Goal: Task Accomplishment & Management: Manage account settings

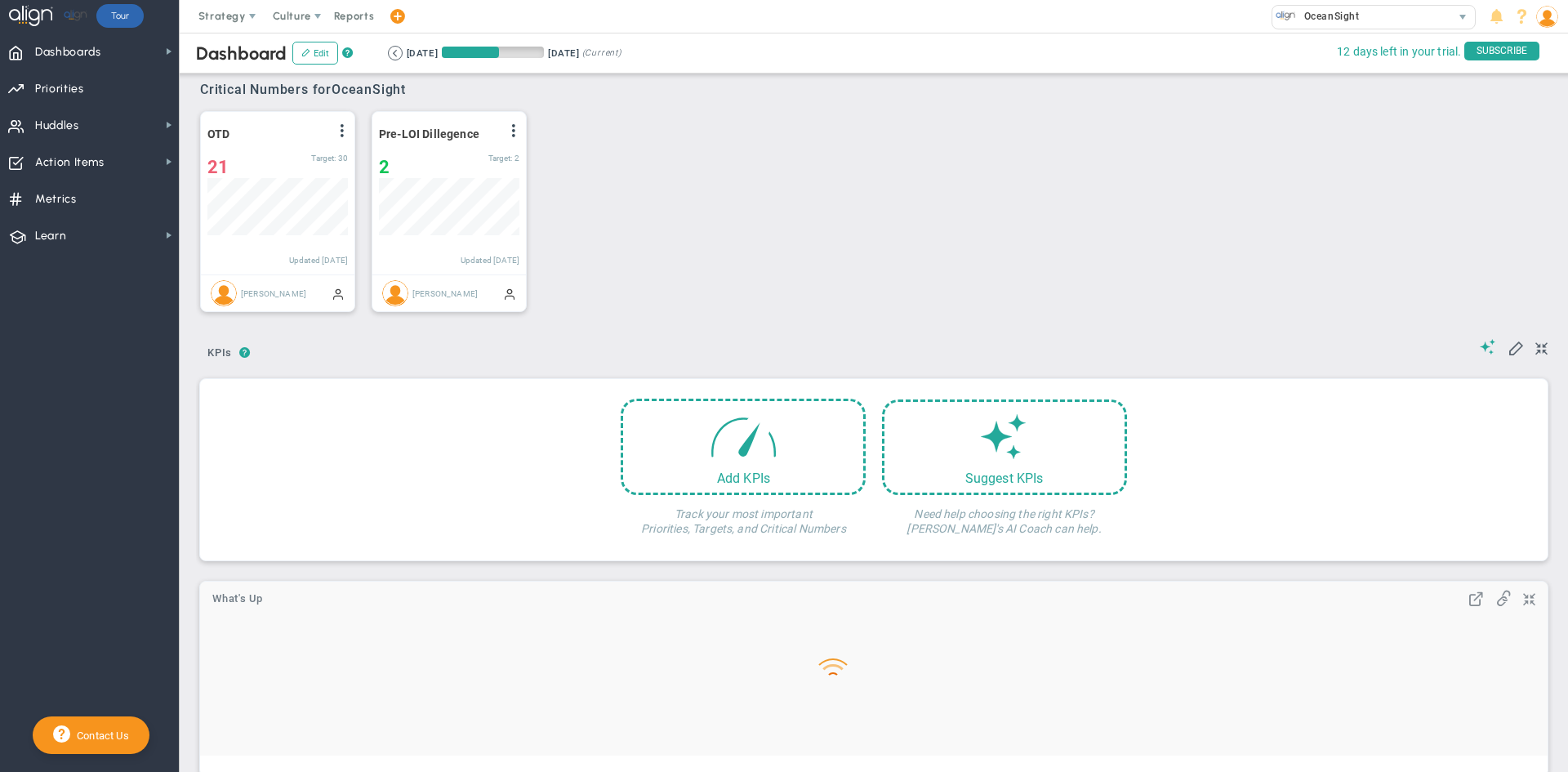
scroll to position [57, 141]
click at [73, 124] on span "Huddles" at bounding box center [57, 125] width 44 height 34
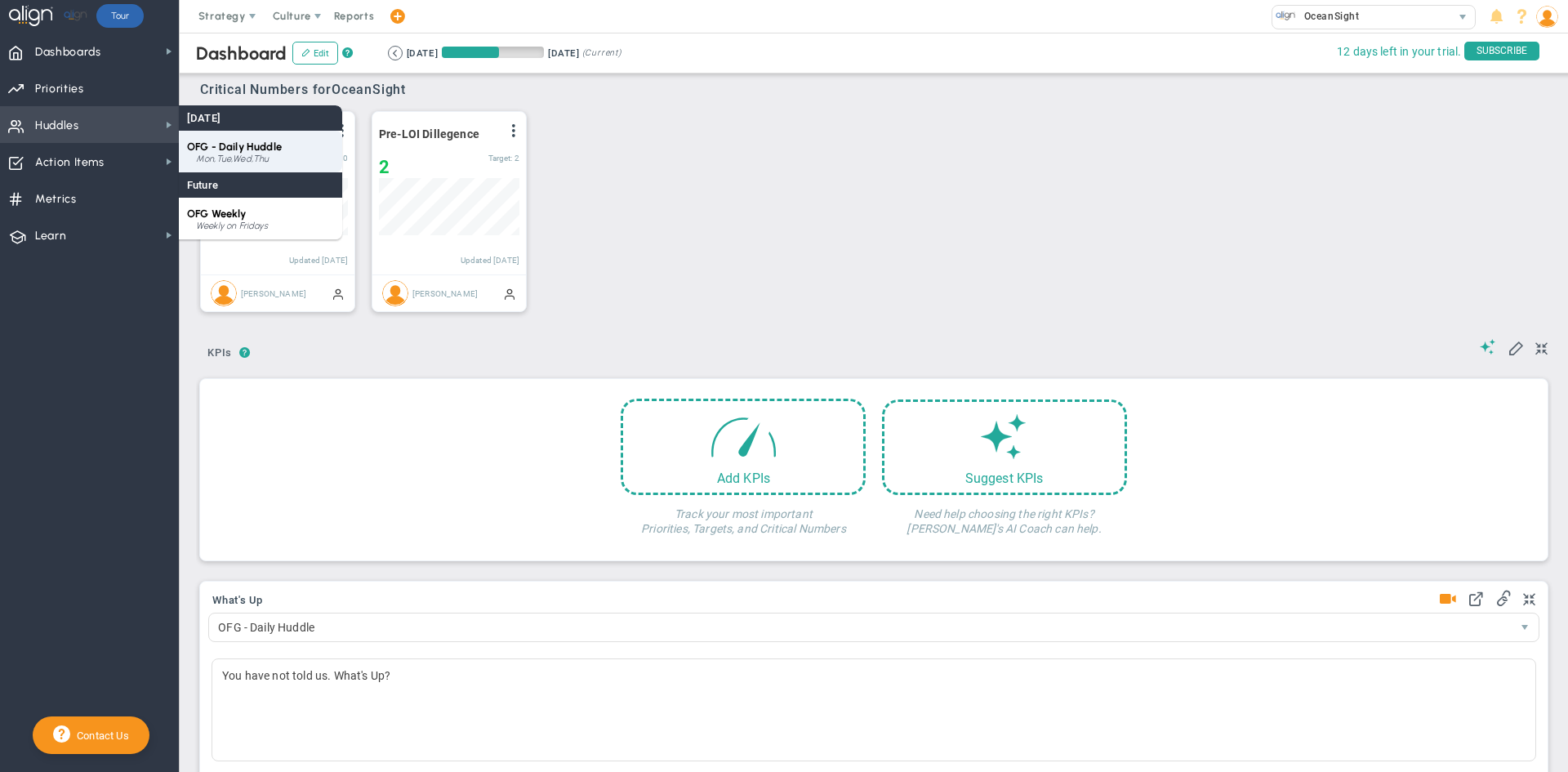
click at [242, 150] on span "OFG - Daily Huddle" at bounding box center [234, 147] width 94 height 12
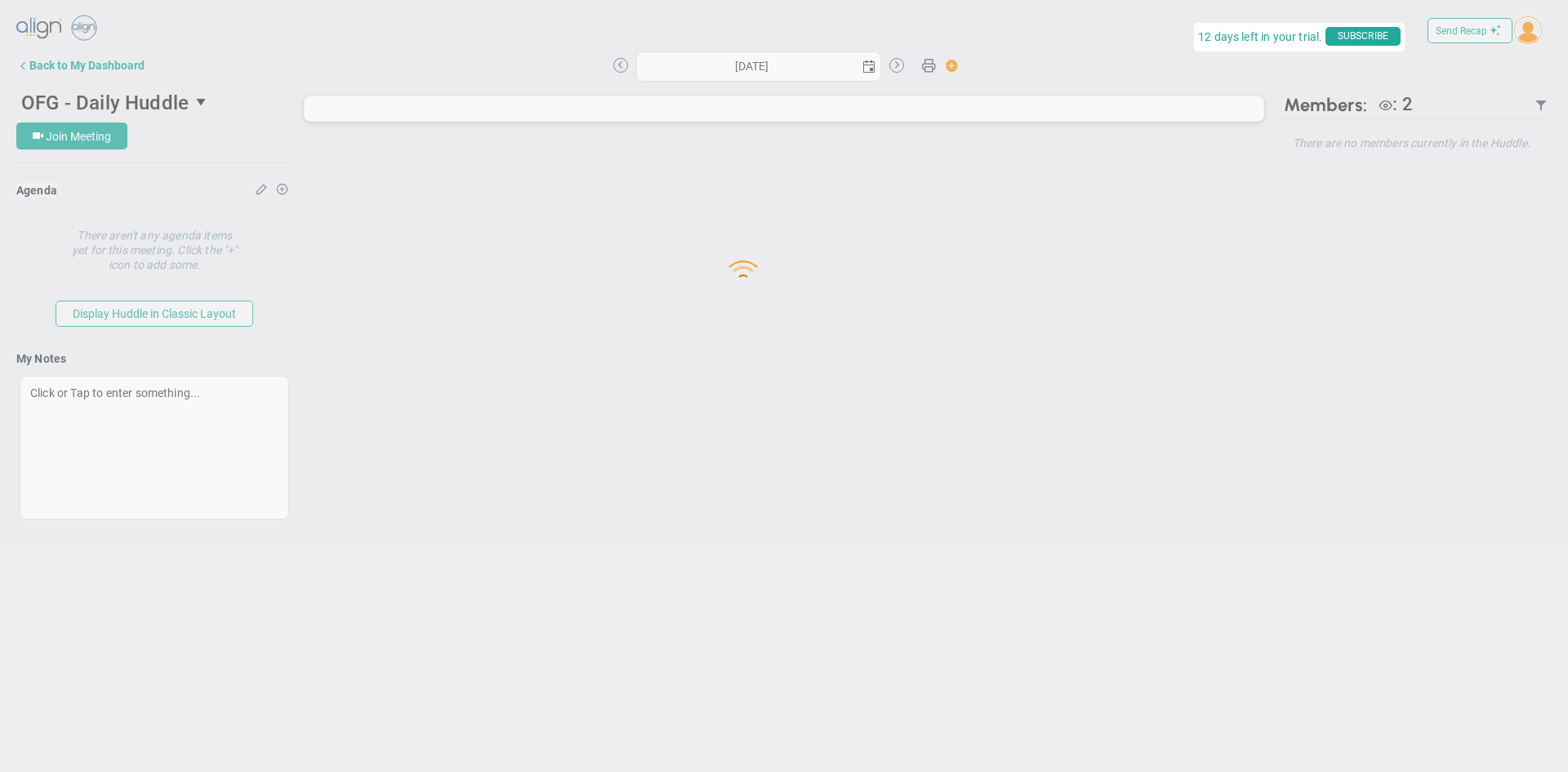
type input "[DATE]"
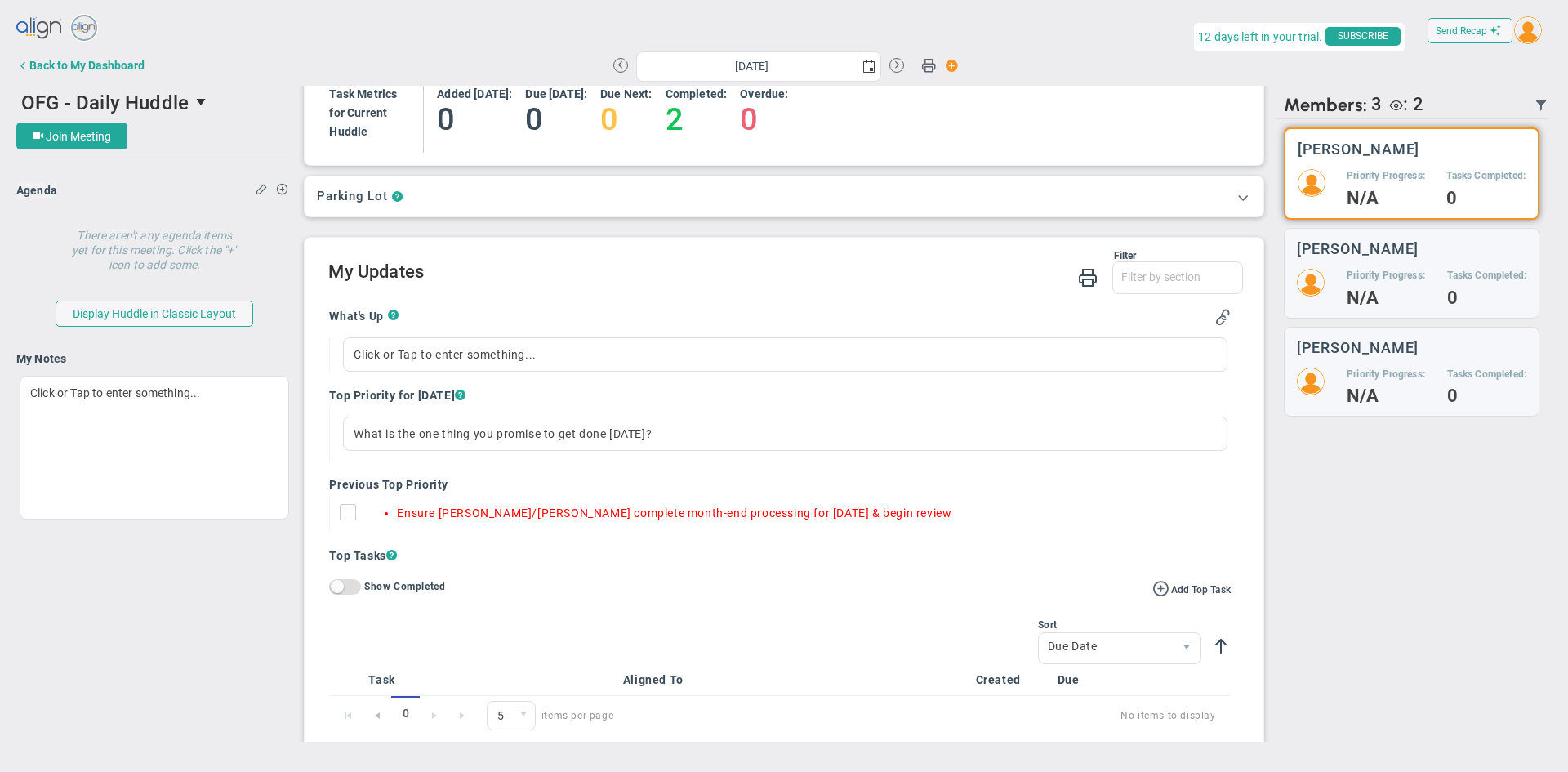
scroll to position [164, 0]
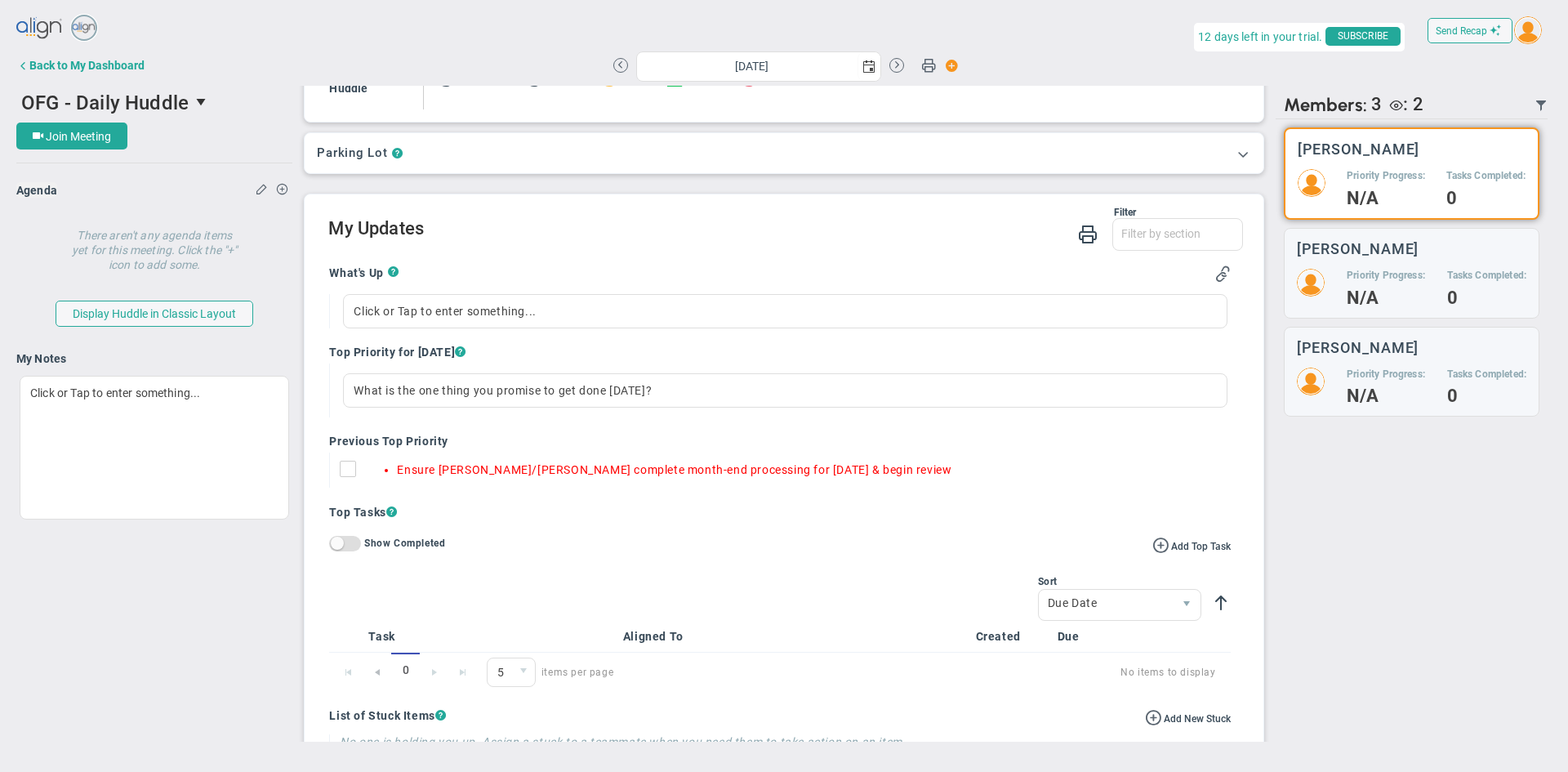
click at [352, 471] on input "Ensure [PERSON_NAME]/[PERSON_NAME] complete month-end processing for [DATE] & b…" at bounding box center [352, 472] width 17 height 17
checkbox input "true"
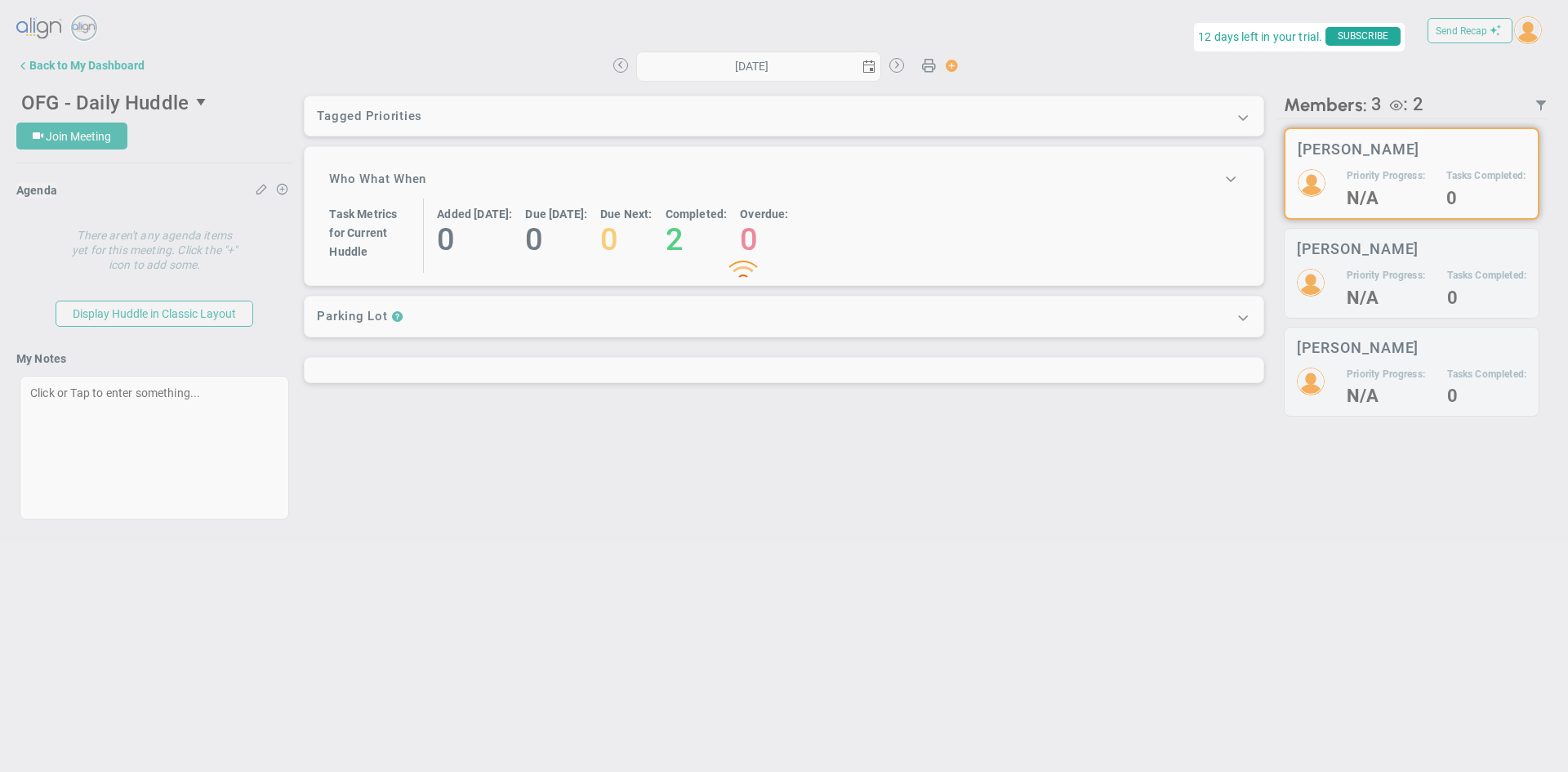
scroll to position [0, 0]
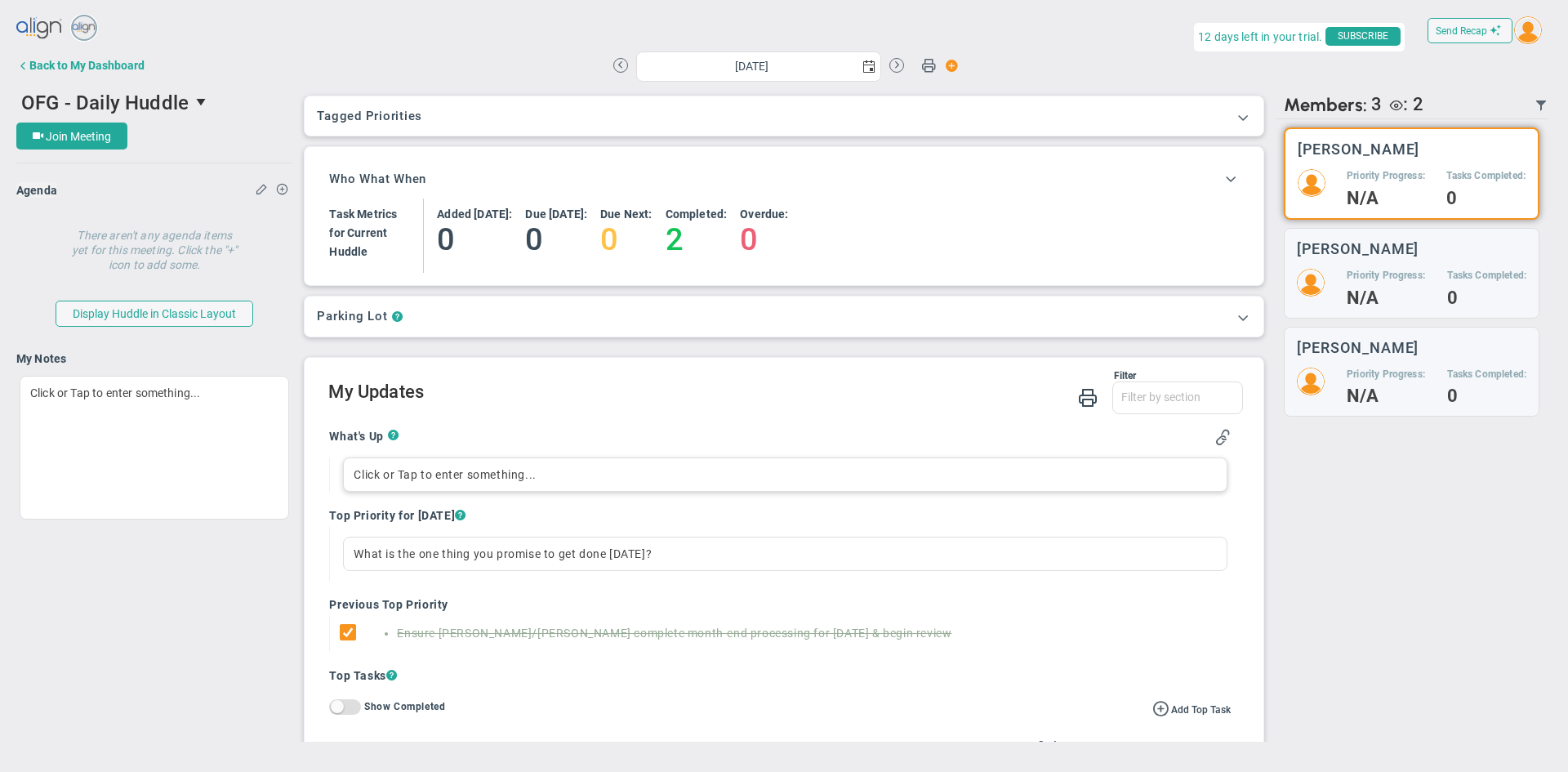
click at [355, 481] on div "Click or Tap to enter something..." at bounding box center [785, 474] width 884 height 34
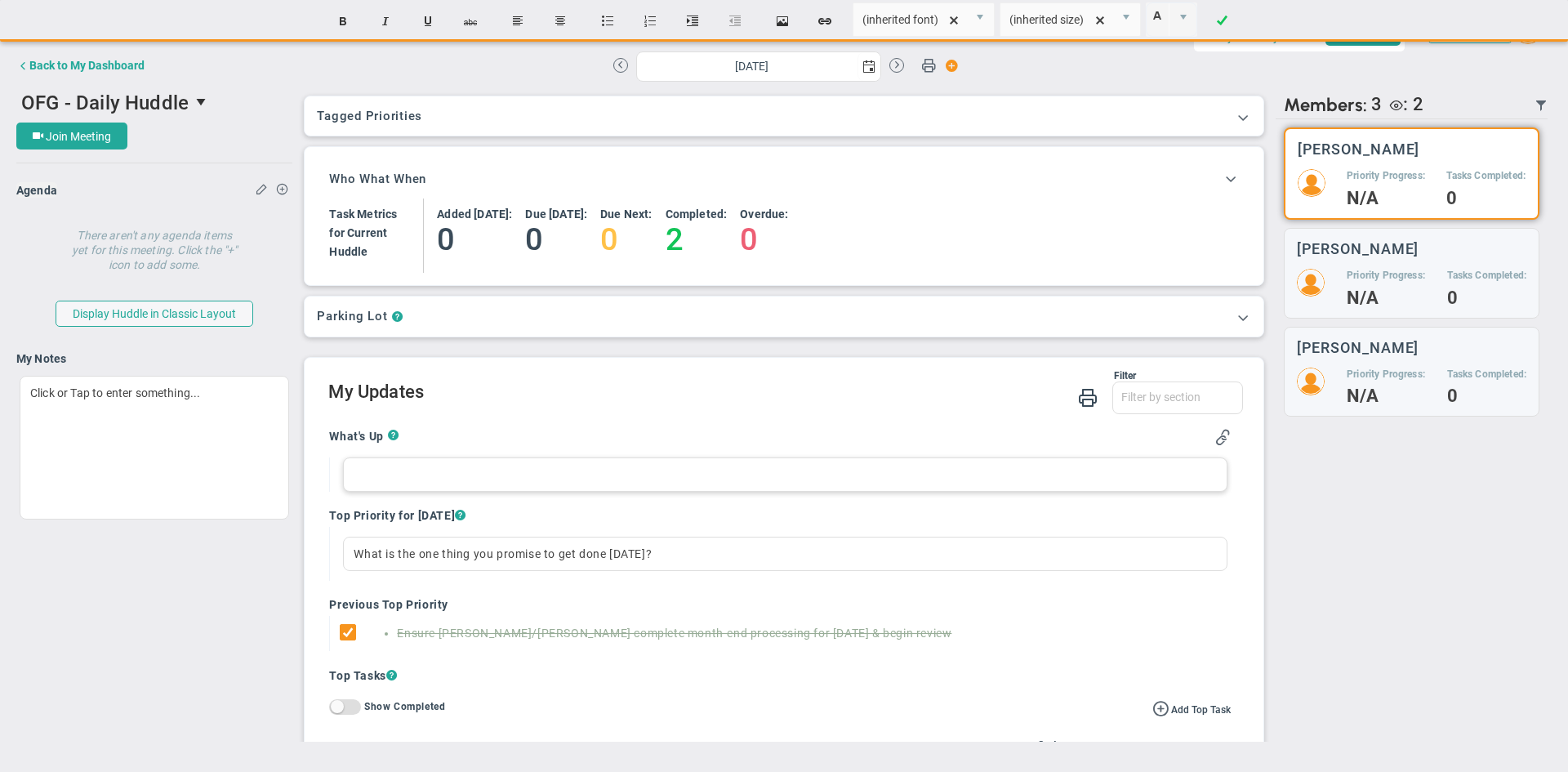
paste div
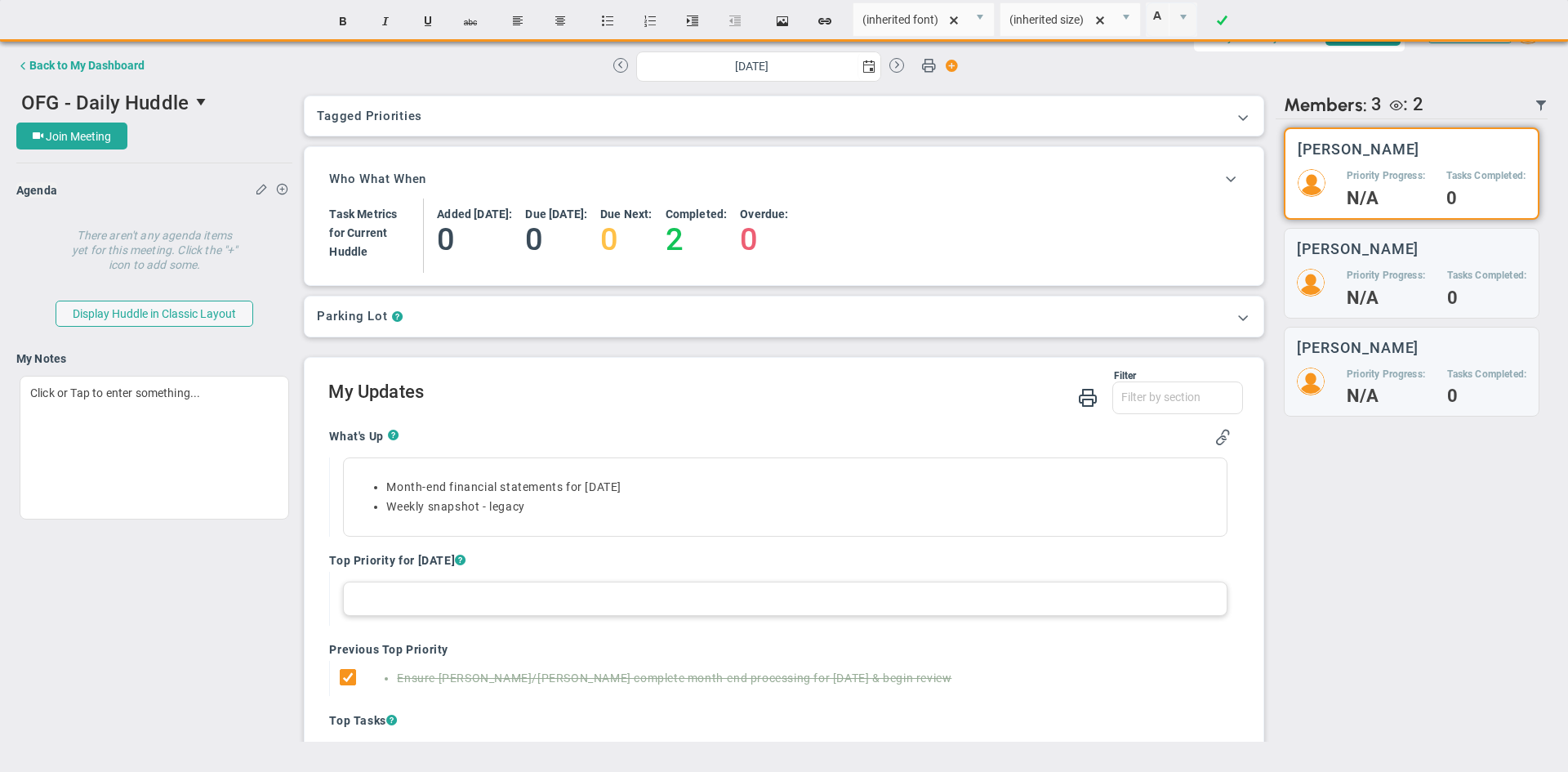
click at [359, 602] on div at bounding box center [785, 598] width 884 height 34
click at [364, 600] on div "What is the one thing you promise to get done today?" at bounding box center [785, 598] width 884 height 34
paste div
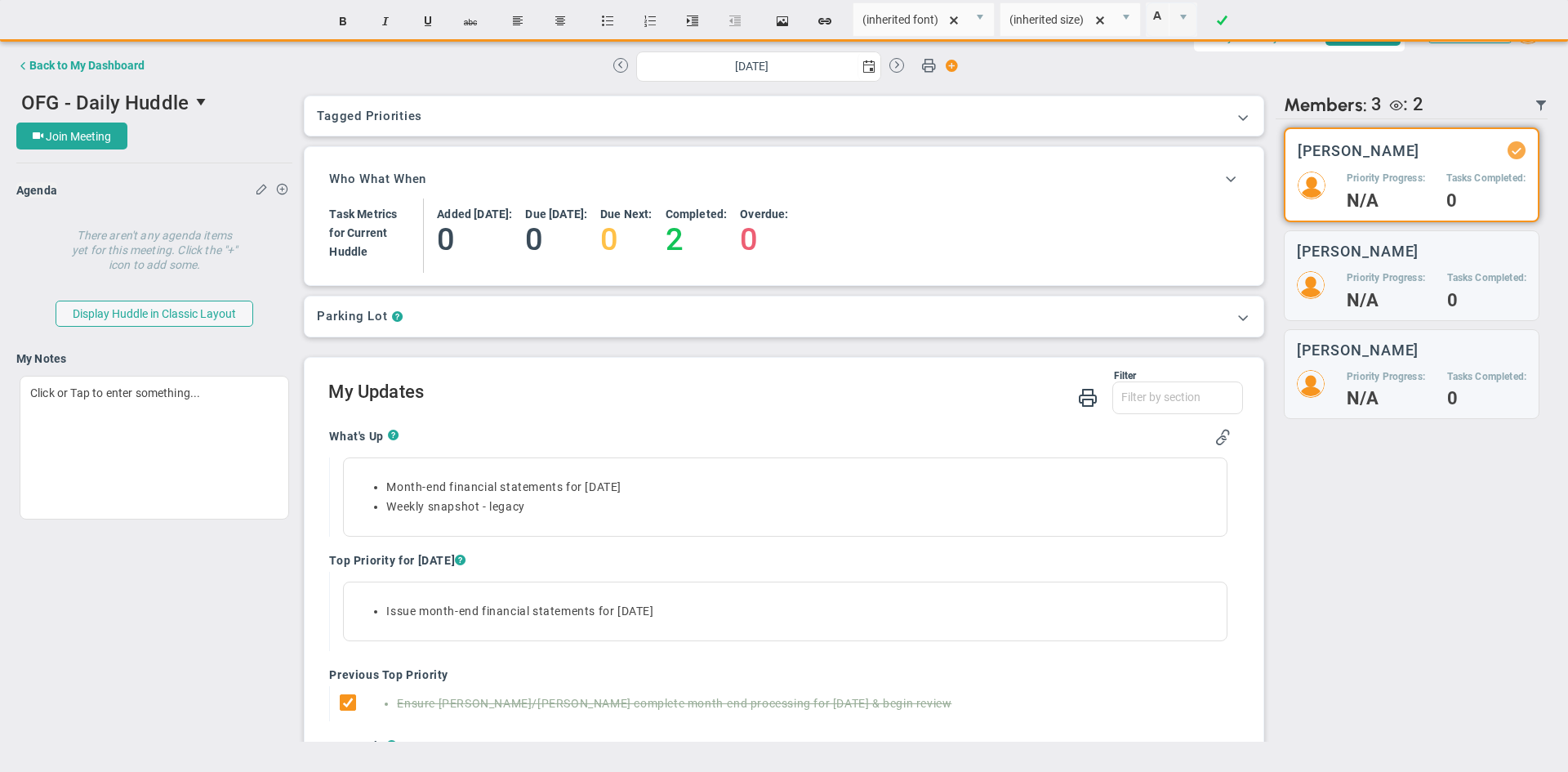
click at [662, 561] on div "Send Recap Profile Contact your Advisor Share! Become an Affiliate" at bounding box center [784, 376] width 1536 height 729
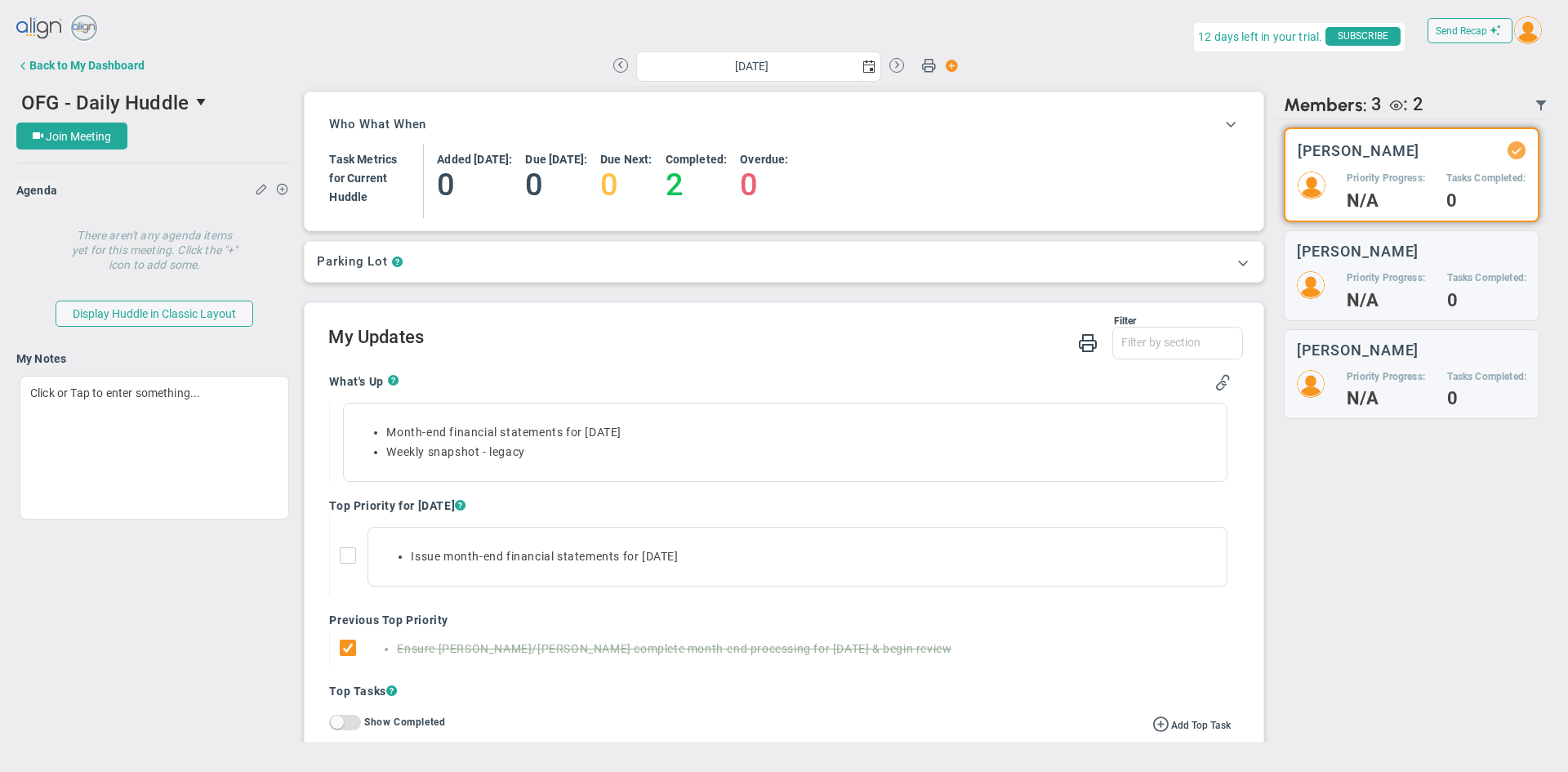
scroll to position [81, 0]
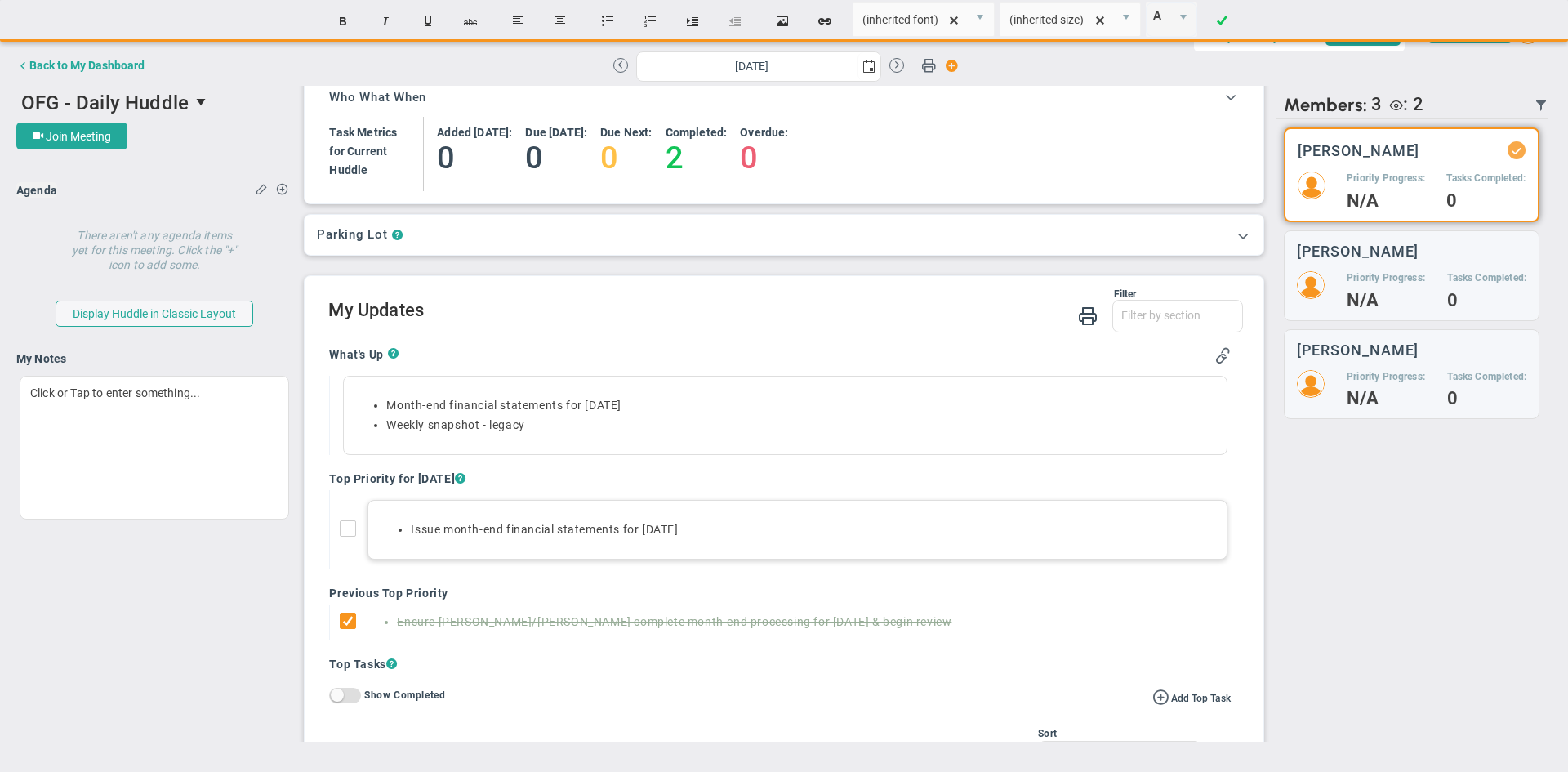
drag, startPoint x: 662, startPoint y: 523, endPoint x: 766, endPoint y: 516, distance: 104.2
click at [663, 523] on li "Issue month-end financial statements for [DATE]" at bounding box center [813, 530] width 805 height 16
click at [679, 324] on h2 "My Updates" at bounding box center [785, 312] width 914 height 24
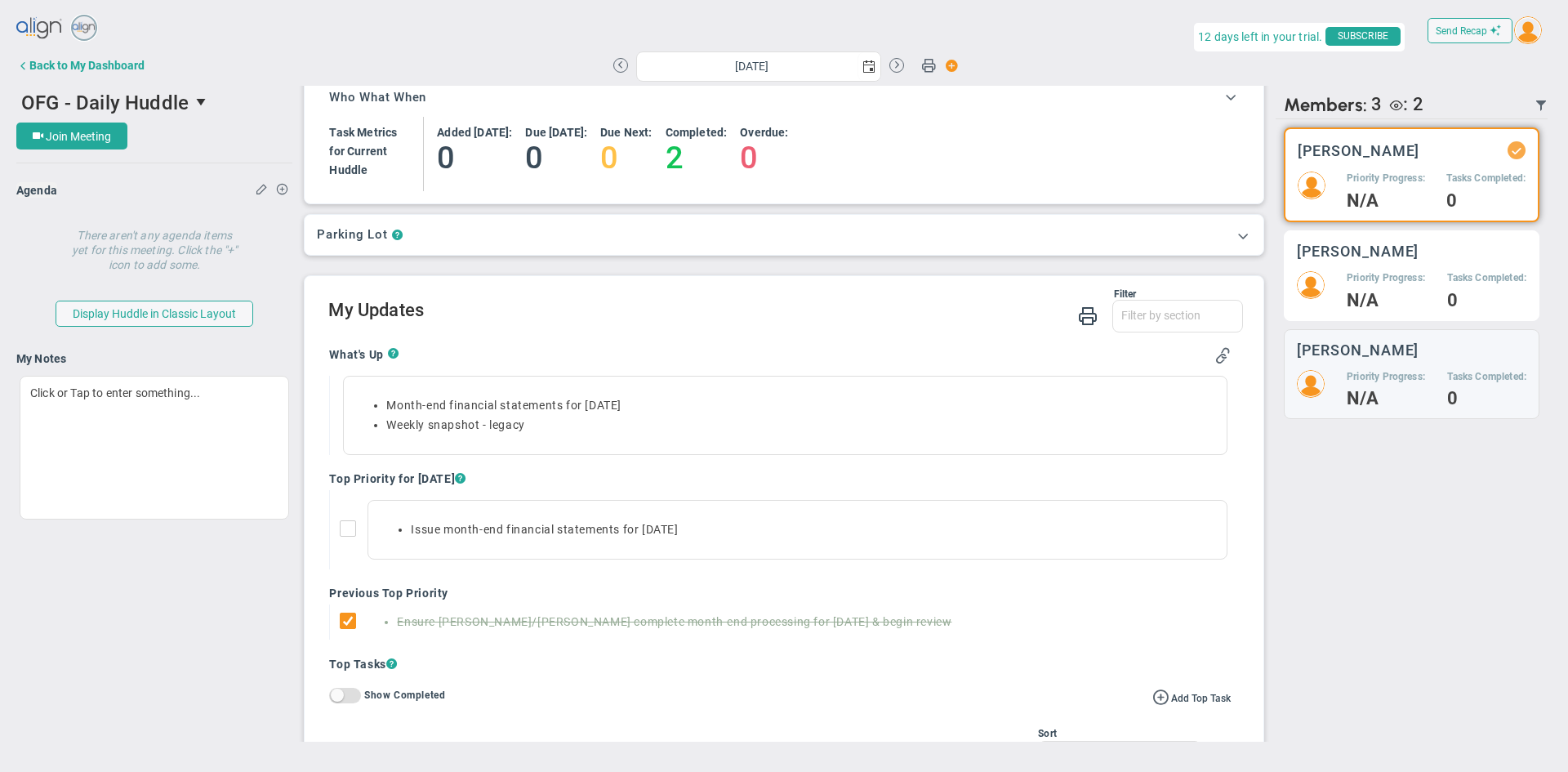
click at [1364, 265] on div "Alison Proctor Priority Progress: N/A Tasks Completed: 0" at bounding box center [1411, 276] width 256 height 91
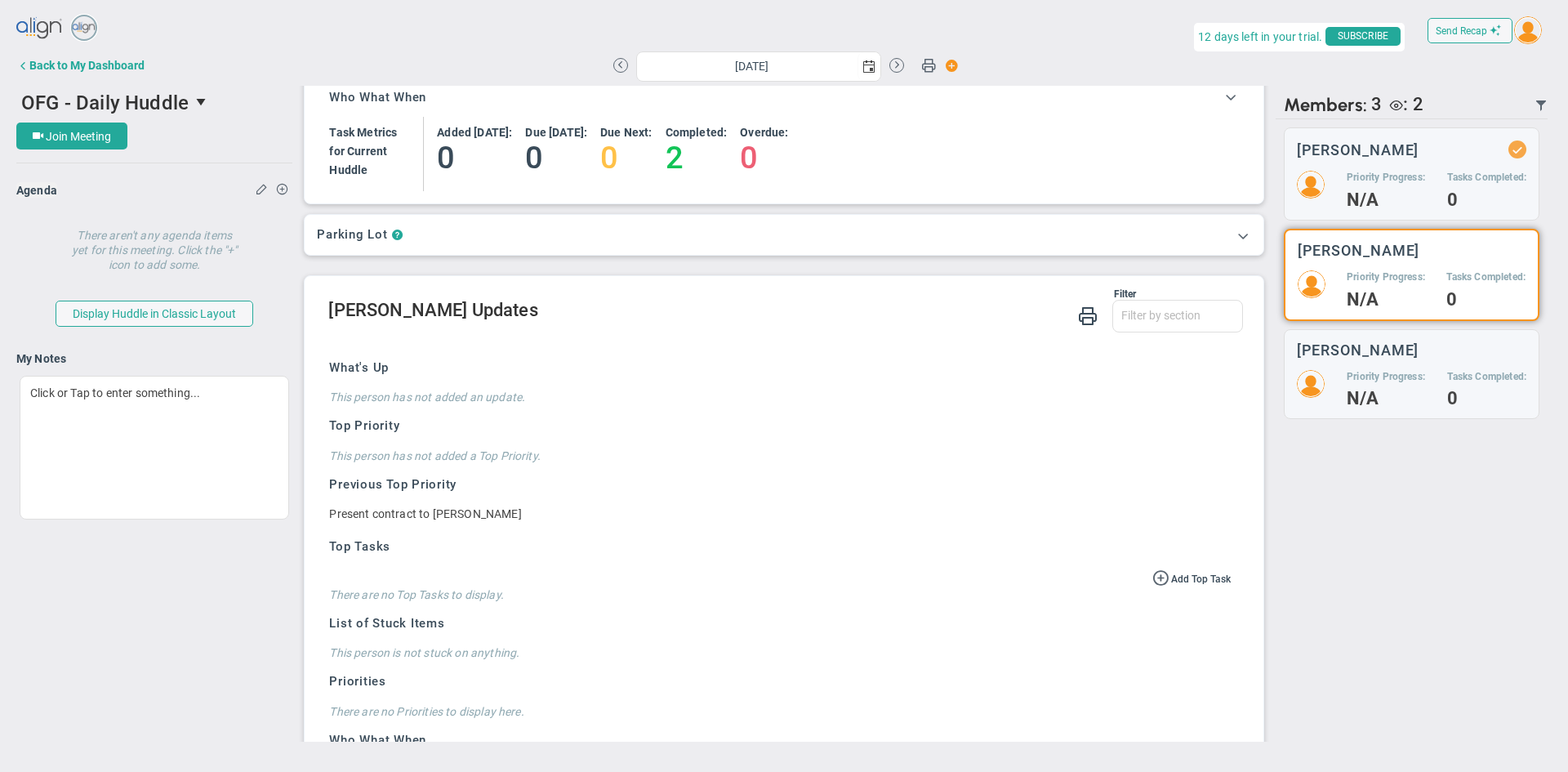
scroll to position [153, 0]
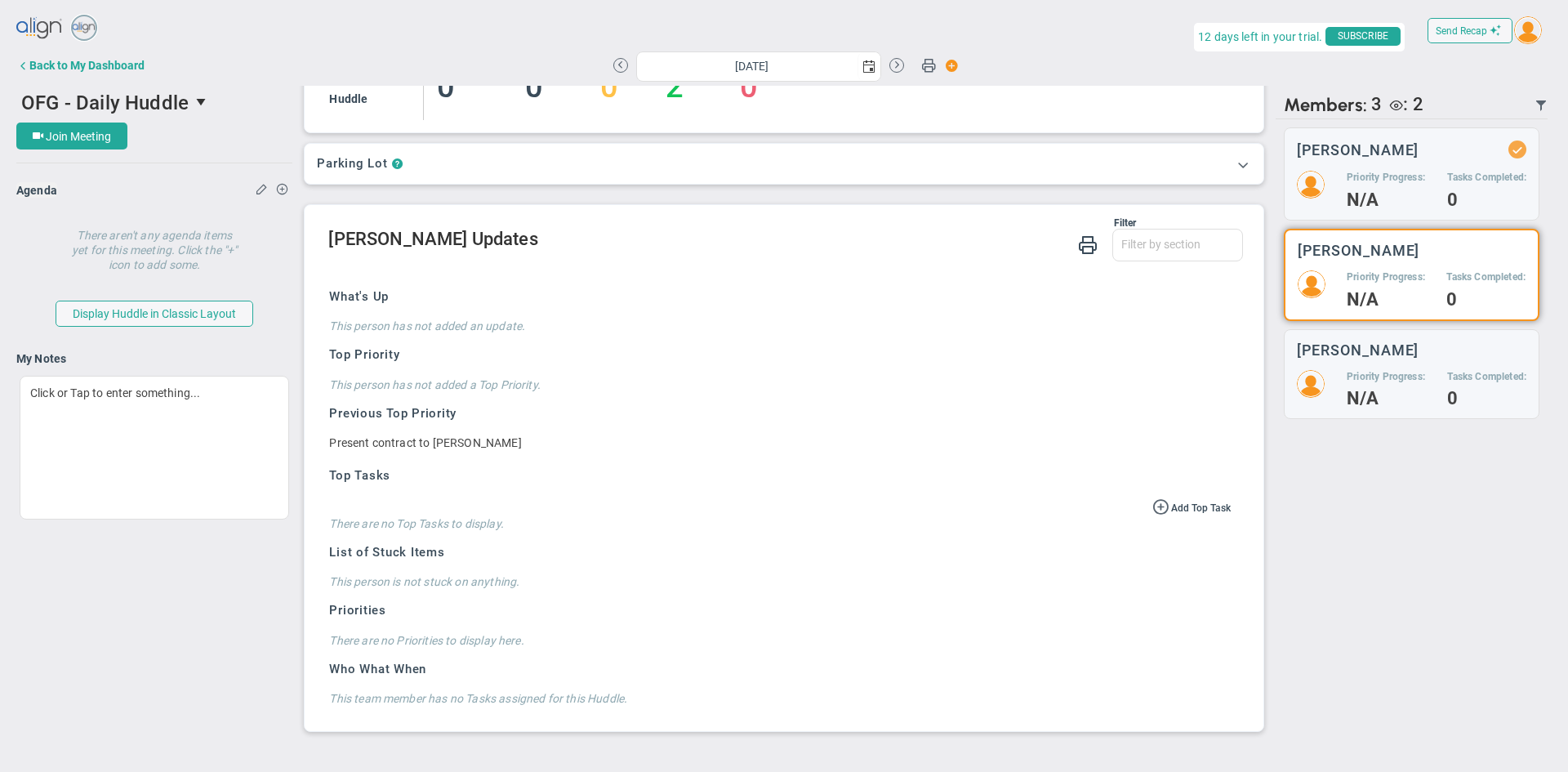
click at [1340, 284] on div "Priority Progress: N/A Tasks Completed: 0" at bounding box center [1411, 289] width 228 height 37
click at [1373, 194] on h4 "N/A" at bounding box center [1386, 200] width 79 height 15
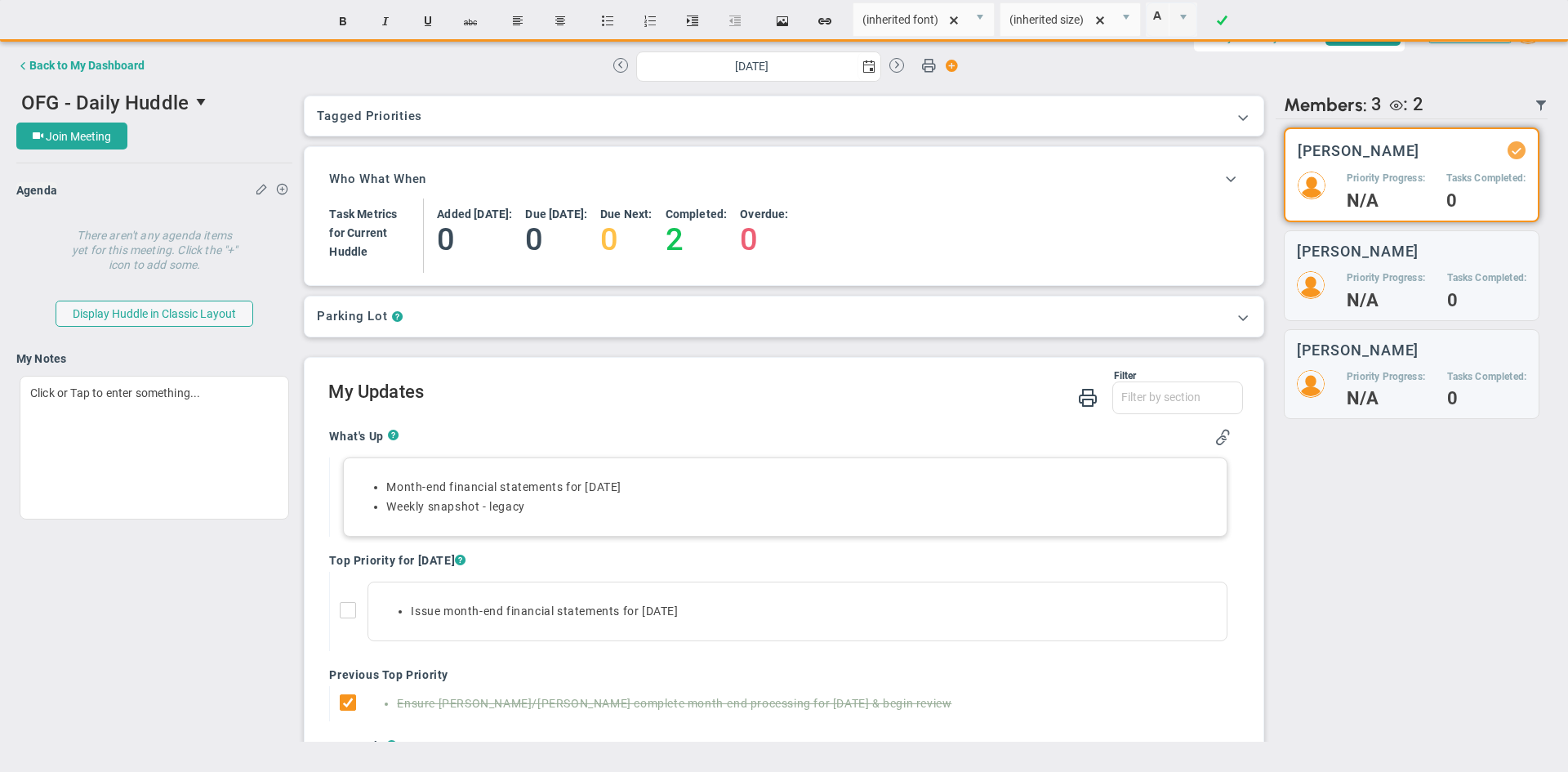
click at [608, 492] on li "Month-end financial statements for [DATE]" at bounding box center [801, 488] width 830 height 16
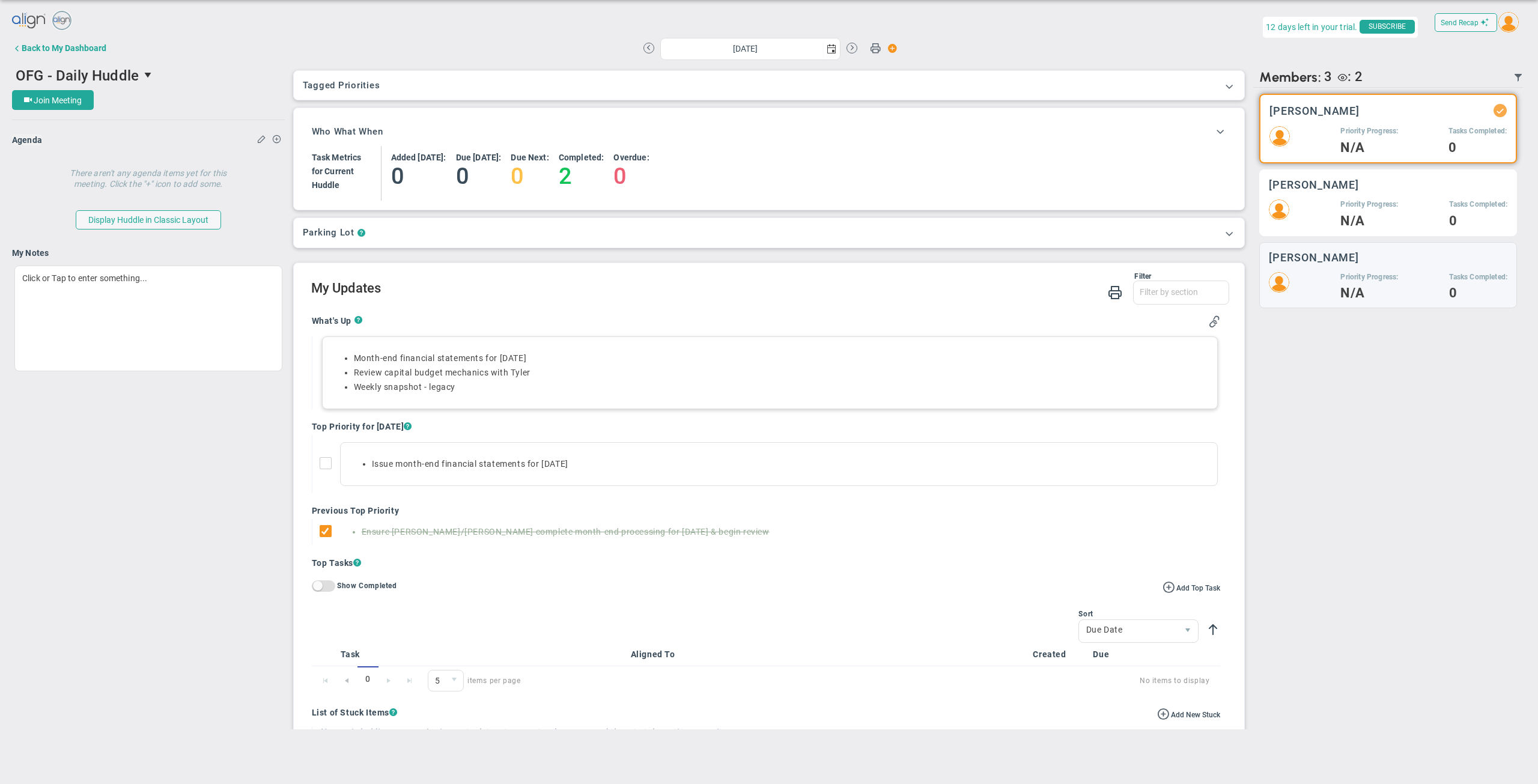
click at [1153, 194] on div "Alison Proctor Priority Progress: N/A Tasks Completed: 0" at bounding box center [1388, 203] width 258 height 67
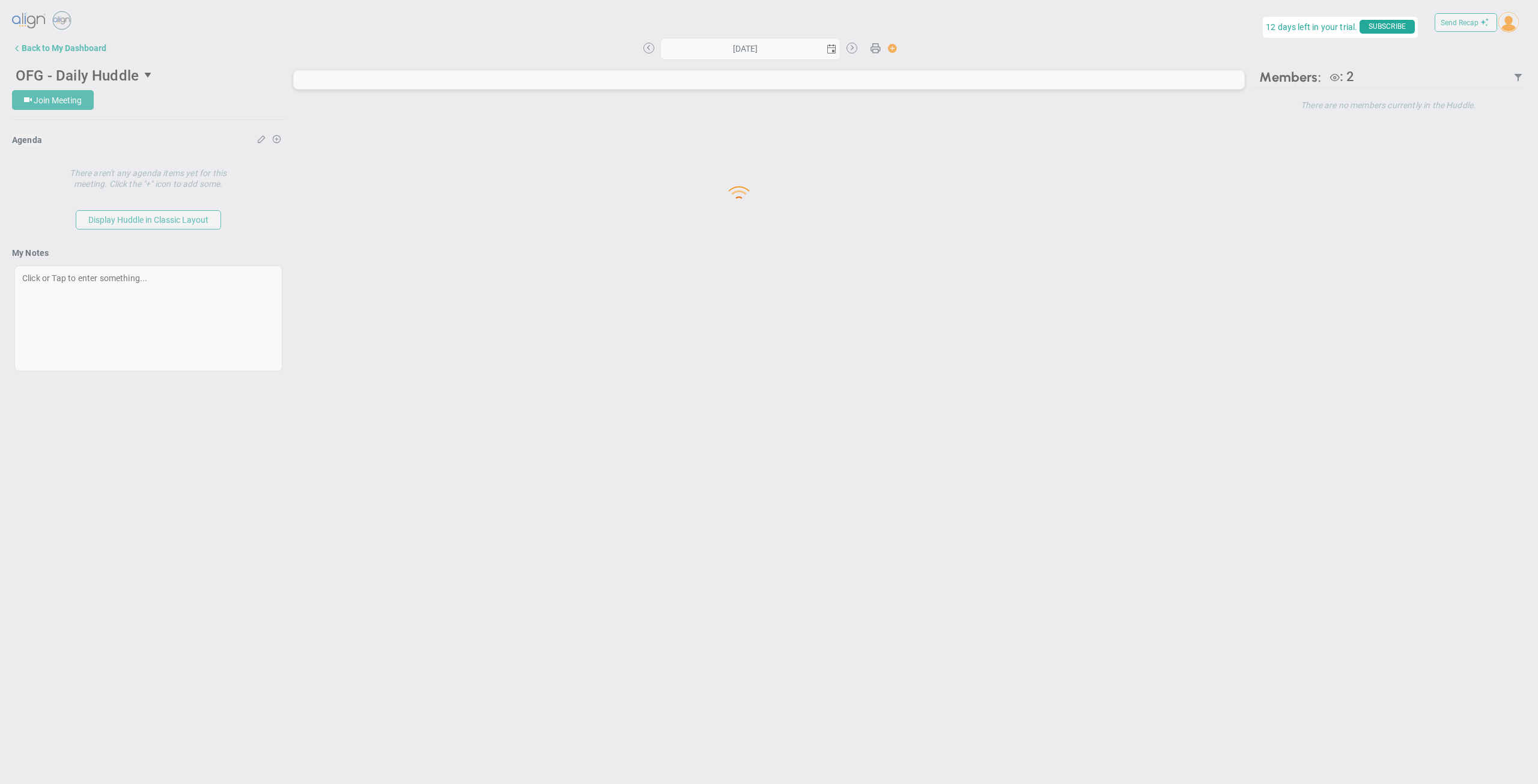
type input "[DATE]"
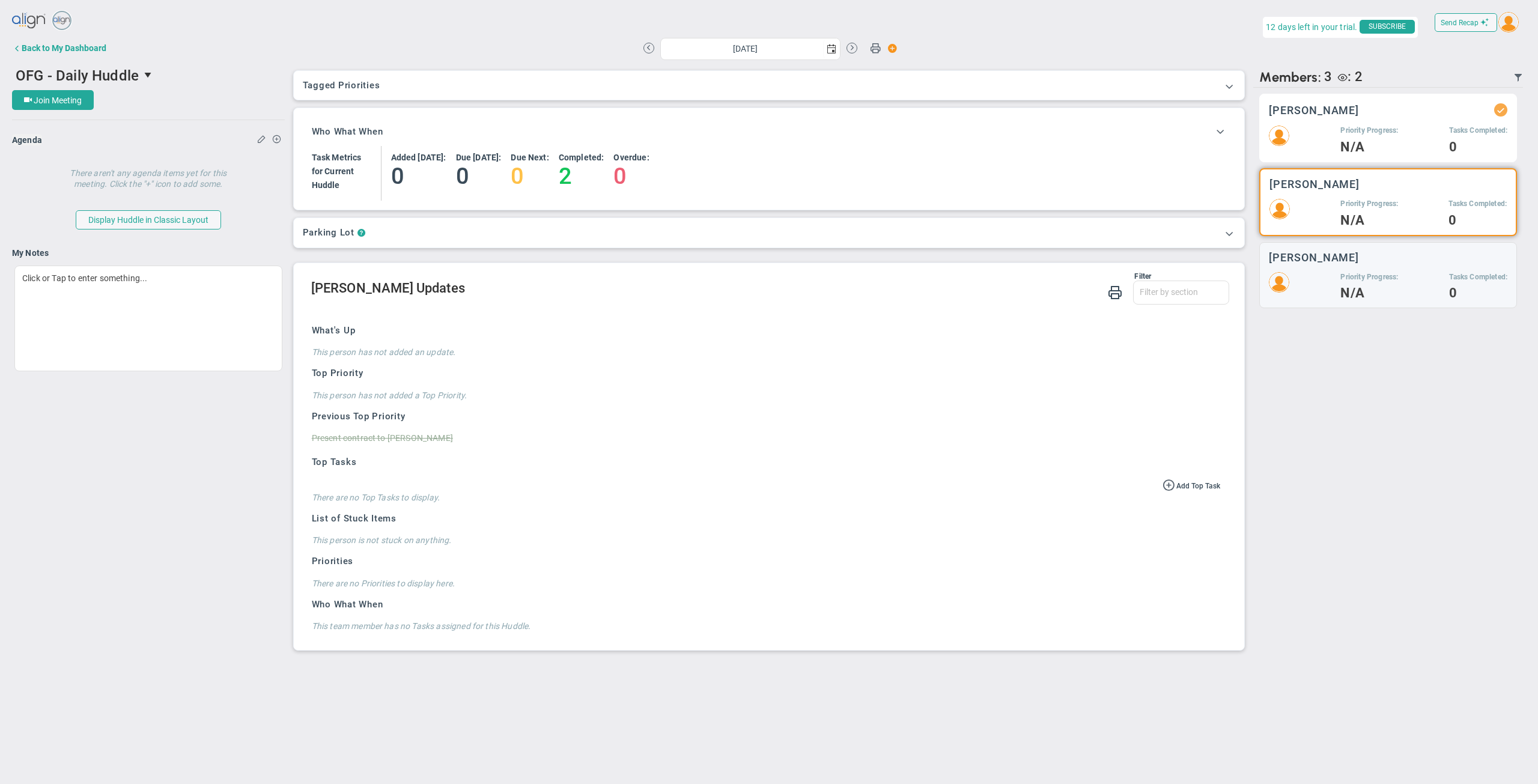
click at [1361, 136] on div "Priority Progress: N/A" at bounding box center [1369, 139] width 58 height 27
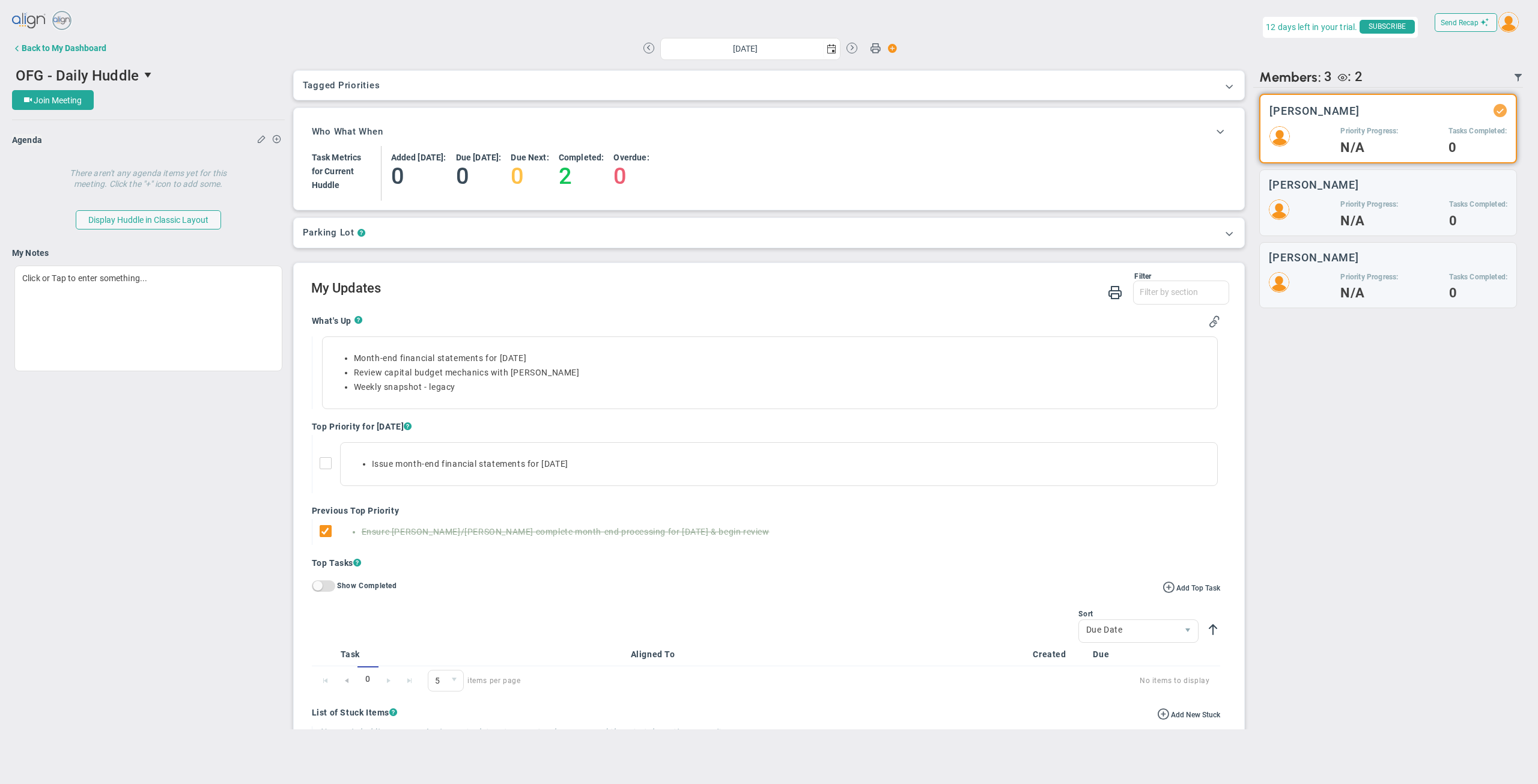
scroll to position [71, 0]
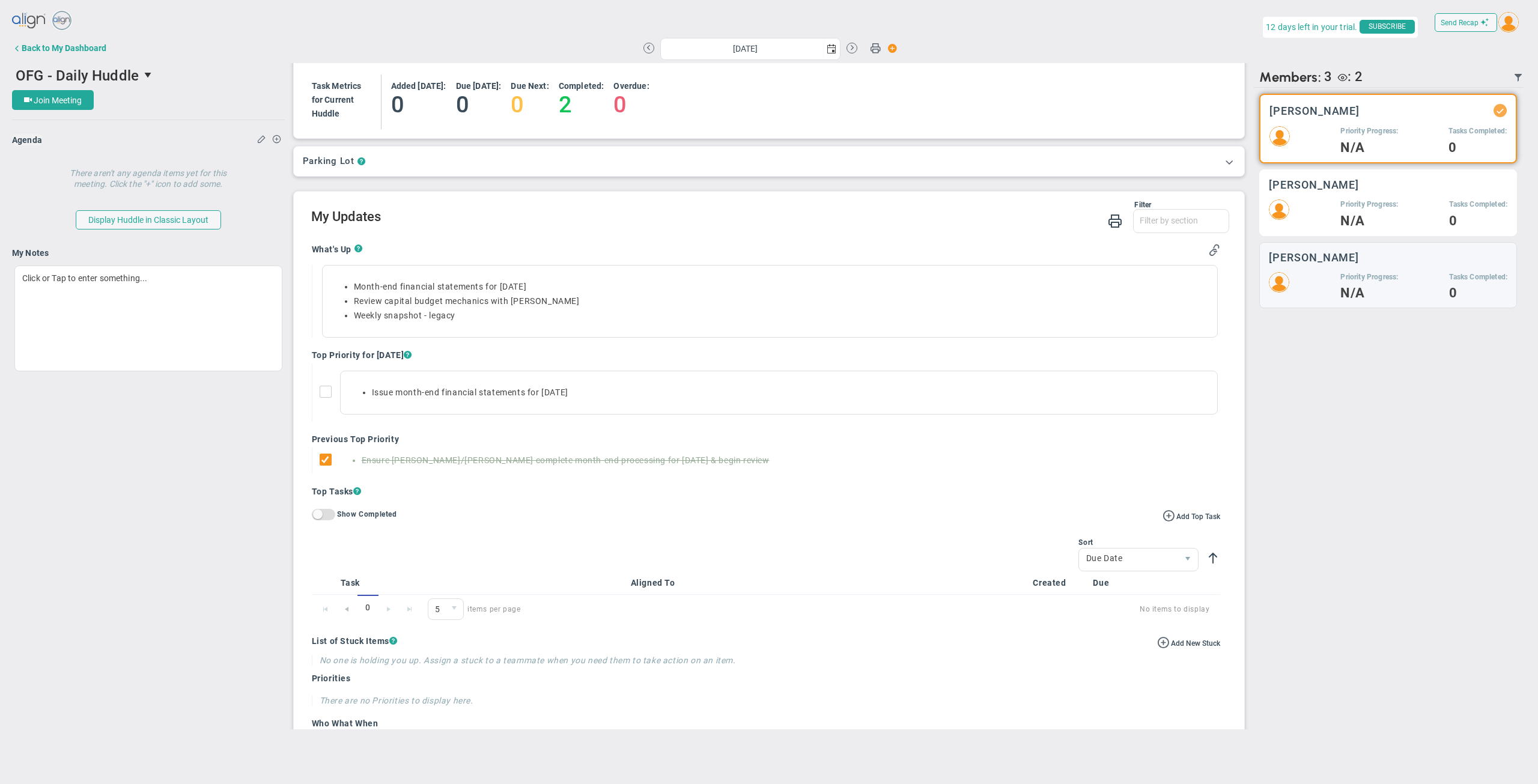
click at [1313, 183] on h3 "[PERSON_NAME]" at bounding box center [1314, 185] width 90 height 12
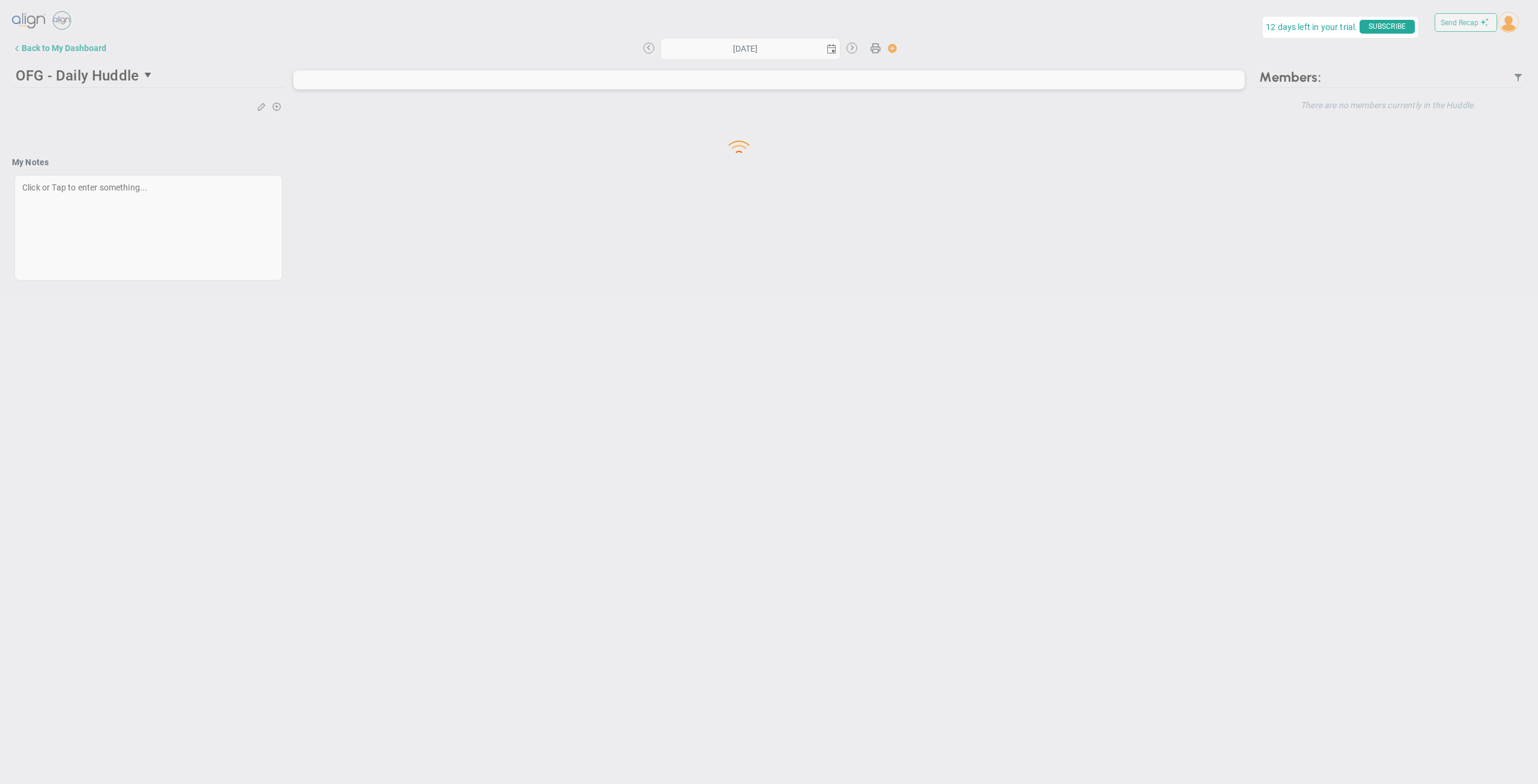
type input "[DATE]"
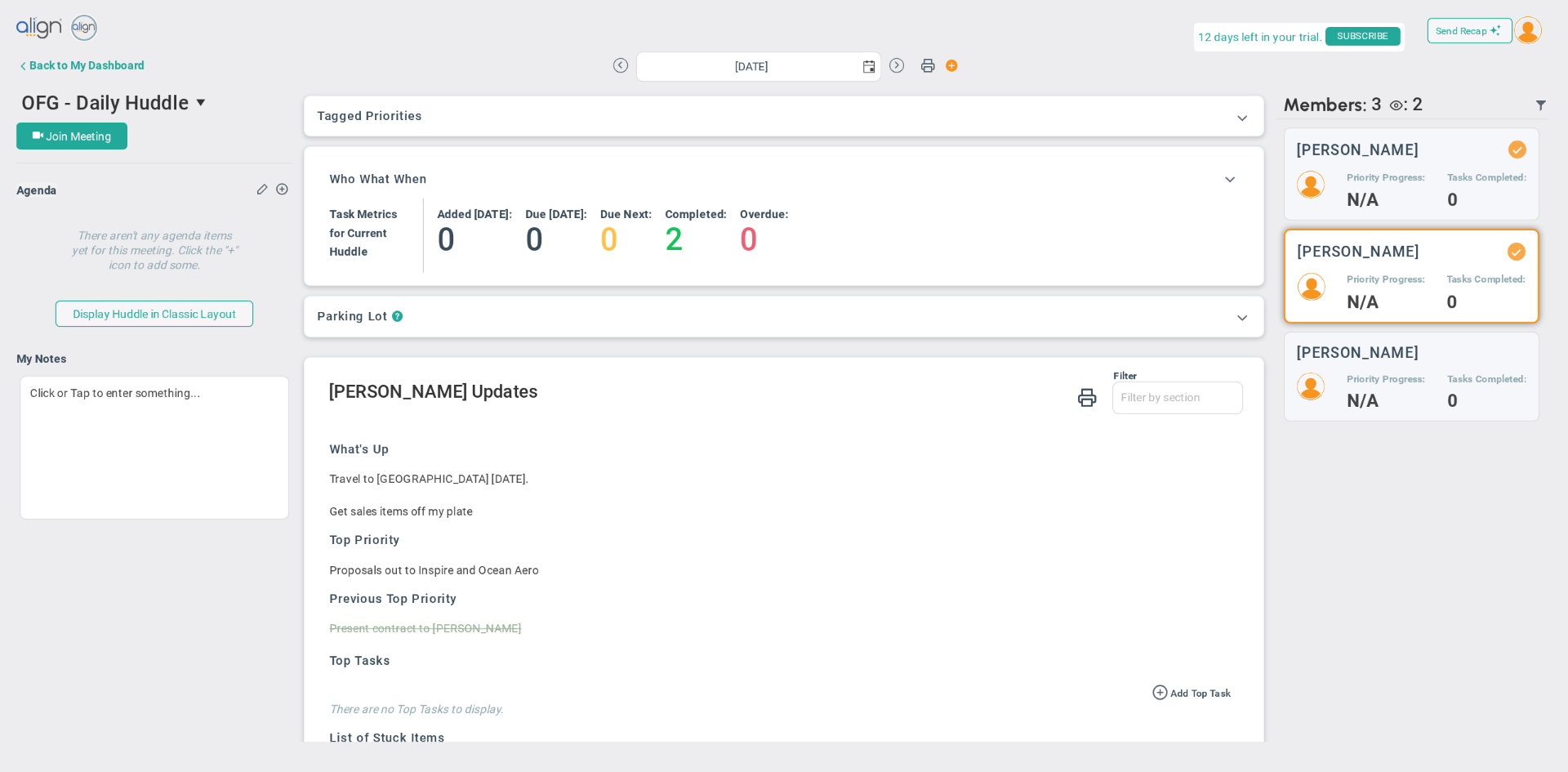
click at [1536, 32] on img at bounding box center [1528, 31] width 28 height 28
click at [1480, 186] on span "Sign Out" at bounding box center [1505, 195] width 124 height 32
